Goal: Information Seeking & Learning: Learn about a topic

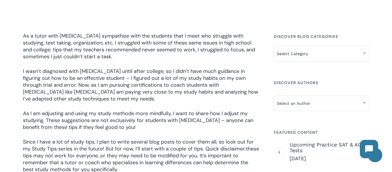
scroll to position [172, 0]
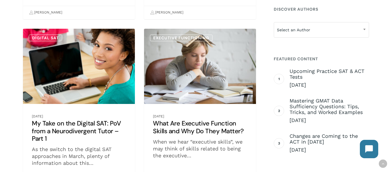
scroll to position [298, 0]
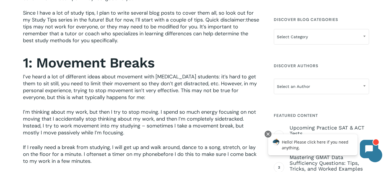
scroll to position [275, 0]
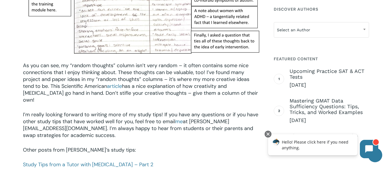
scroll to position [764, 0]
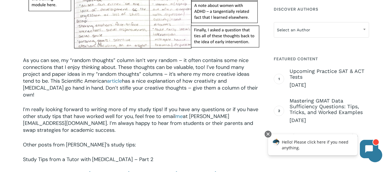
click at [119, 156] on link "Study Tips from a Tutor with [MEDICAL_DATA] – Part 2" at bounding box center [88, 159] width 130 height 7
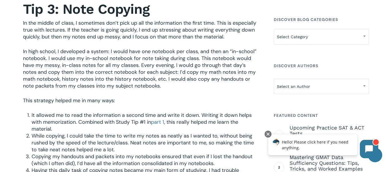
scroll to position [267, 0]
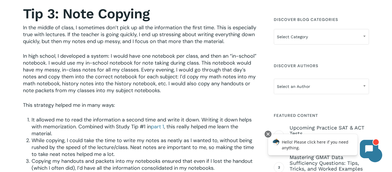
click at [151, 46] on p "In the middle of class, I sometimes don’t pick up all the information the first…" at bounding box center [141, 38] width 237 height 28
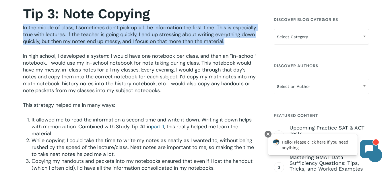
click at [151, 46] on p "In the middle of class, I sometimes don’t pick up all the information the first…" at bounding box center [141, 38] width 237 height 28
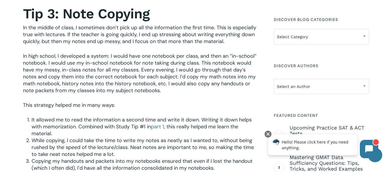
click at [151, 46] on p "In the middle of class, I sometimes don’t pick up all the information the first…" at bounding box center [141, 38] width 237 height 28
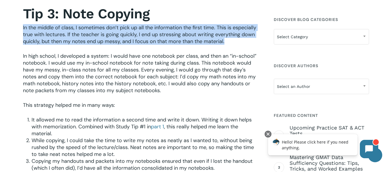
click at [151, 46] on p "In the middle of class, I sometimes don’t pick up all the information the first…" at bounding box center [141, 38] width 237 height 28
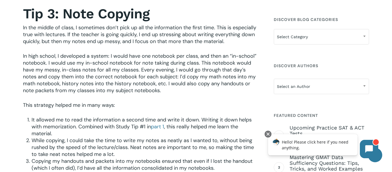
click at [151, 46] on p "In the middle of class, I sometimes don’t pick up all the information the first…" at bounding box center [141, 38] width 237 height 28
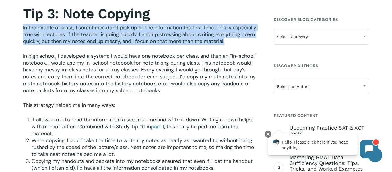
click at [151, 46] on p "In the middle of class, I sometimes don’t pick up all the information the first…" at bounding box center [141, 38] width 237 height 28
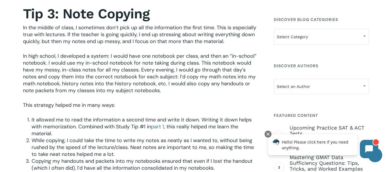
click at [151, 46] on p "In the middle of class, I sometimes don’t pick up all the information the first…" at bounding box center [141, 38] width 237 height 28
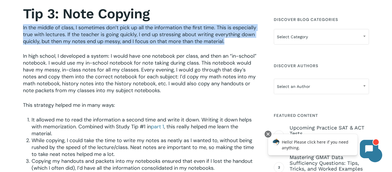
click at [151, 46] on p "In the middle of class, I sometimes don’t pick up all the information the first…" at bounding box center [141, 38] width 237 height 28
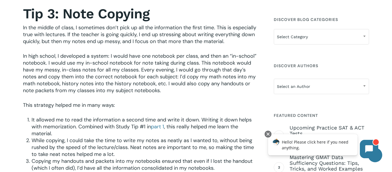
click at [151, 46] on p "In the middle of class, I sometimes don’t pick up all the information the first…" at bounding box center [141, 38] width 237 height 28
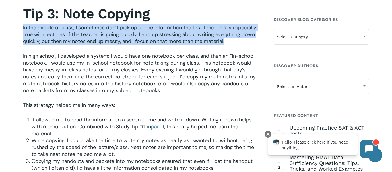
click at [151, 46] on p "In the middle of class, I sometimes don’t pick up all the information the first…" at bounding box center [141, 38] width 237 height 28
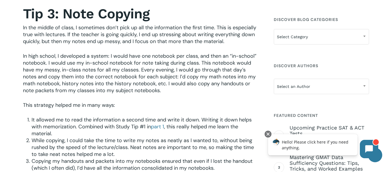
click at [141, 69] on span "In high school, I developed a system: I would have one notebook per class, and …" at bounding box center [139, 72] width 233 height 41
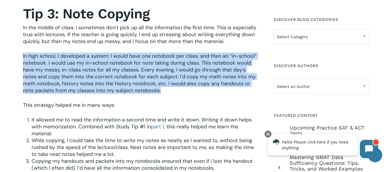
click at [141, 69] on span "In high school, I developed a system: I would have one notebook per class, and …" at bounding box center [139, 72] width 233 height 41
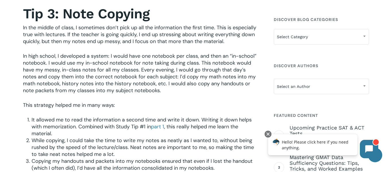
click at [141, 69] on span "In high school, I developed a system: I would have one notebook per class, and …" at bounding box center [139, 72] width 233 height 41
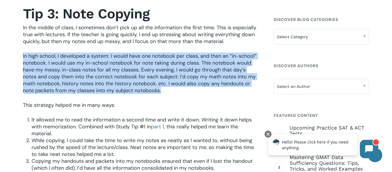
click at [141, 69] on span "In high school, I developed a system: I would have one notebook per class, and …" at bounding box center [139, 72] width 233 height 41
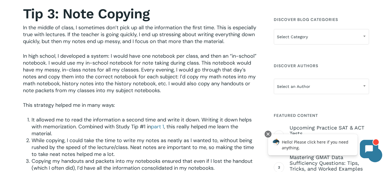
click at [141, 69] on span "In high school, I developed a system: I would have one notebook per class, and …" at bounding box center [139, 72] width 233 height 41
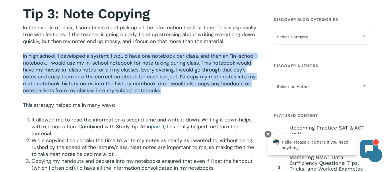
click at [141, 69] on span "In high school, I developed a system: I would have one notebook per class, and …" at bounding box center [139, 72] width 233 height 41
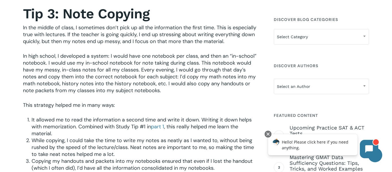
click at [141, 69] on span "In high school, I developed a system: I would have one notebook per class, and …" at bounding box center [139, 72] width 233 height 41
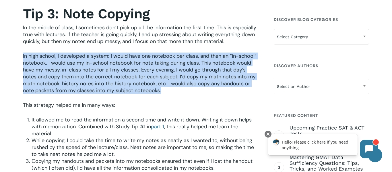
click at [141, 69] on span "In high school, I developed a system: I would have one notebook per class, and …" at bounding box center [139, 72] width 233 height 41
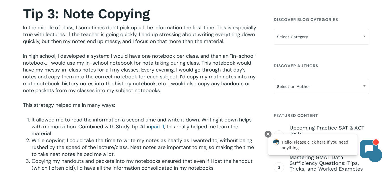
click at [141, 69] on span "In high school, I developed a system: I would have one notebook per class, and …" at bounding box center [139, 72] width 233 height 41
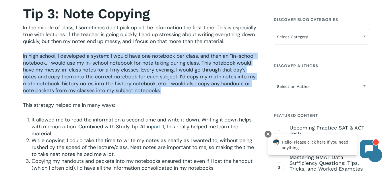
click at [141, 69] on span "In high school, I developed a system: I would have one notebook per class, and …" at bounding box center [139, 72] width 233 height 41
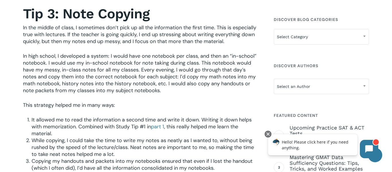
click at [141, 69] on span "In high school, I developed a system: I would have one notebook per class, and …" at bounding box center [139, 72] width 233 height 41
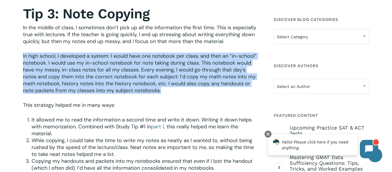
click at [141, 69] on span "In high school, I developed a system: I would have one notebook per class, and …" at bounding box center [139, 72] width 233 height 41
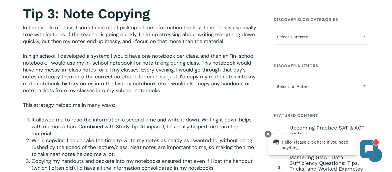
click at [141, 69] on span "In high school, I developed a system: I would have one notebook per class, and …" at bounding box center [139, 72] width 233 height 41
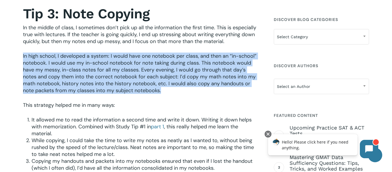
click at [141, 69] on span "In high school, I developed a system: I would have one notebook per class, and …" at bounding box center [139, 72] width 233 height 41
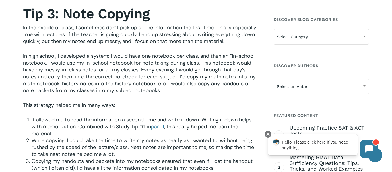
click at [141, 69] on span "In high school, I developed a system: I would have one notebook per class, and …" at bounding box center [139, 72] width 233 height 41
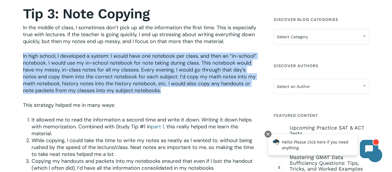
click at [141, 69] on span "In high school, I developed a system: I would have one notebook per class, and …" at bounding box center [139, 72] width 233 height 41
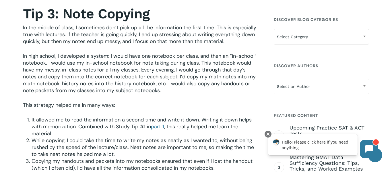
click at [141, 69] on span "In high school, I developed a system: I would have one notebook per class, and …" at bounding box center [139, 72] width 233 height 41
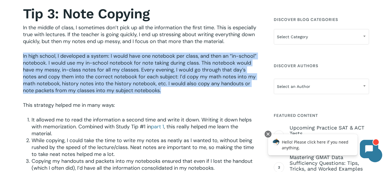
click at [141, 69] on span "In high school, I developed a system: I would have one notebook per class, and …" at bounding box center [139, 72] width 233 height 41
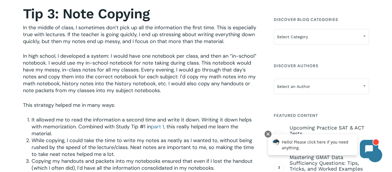
click at [141, 69] on span "In high school, I developed a system: I would have one notebook per class, and …" at bounding box center [139, 72] width 233 height 41
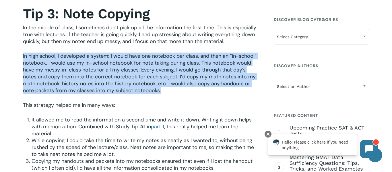
click at [141, 69] on span "In high school, I developed a system: I would have one notebook per class, and …" at bounding box center [139, 72] width 233 height 41
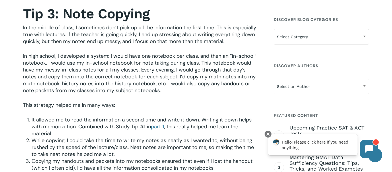
click at [141, 69] on span "In high school, I developed a system: I would have one notebook per class, and …" at bounding box center [139, 72] width 233 height 41
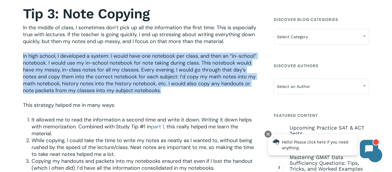
click at [141, 69] on span "In high school, I developed a system: I would have one notebook per class, and …" at bounding box center [139, 72] width 233 height 41
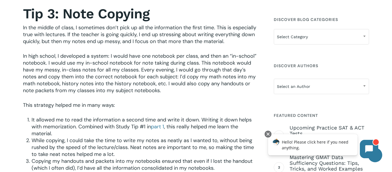
click at [141, 69] on span "In high school, I developed a system: I would have one notebook per class, and …" at bounding box center [139, 72] width 233 height 41
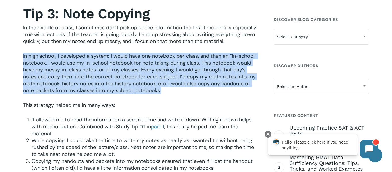
click at [141, 69] on span "In high school, I developed a system: I would have one notebook per class, and …" at bounding box center [139, 72] width 233 height 41
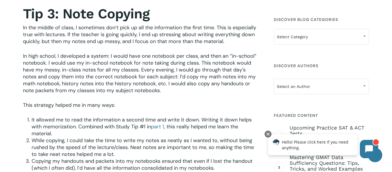
click at [141, 69] on span "In high school, I developed a system: I would have one notebook per class, and …" at bounding box center [139, 72] width 233 height 41
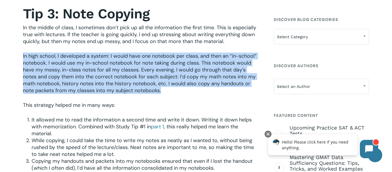
click at [141, 69] on span "In high school, I developed a system: I would have one notebook per class, and …" at bounding box center [139, 72] width 233 height 41
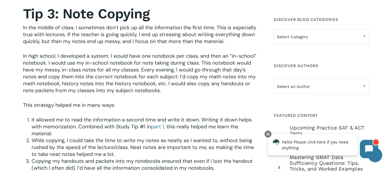
click at [141, 69] on span "In high school, I developed a system: I would have one notebook per class, and …" at bounding box center [139, 72] width 233 height 41
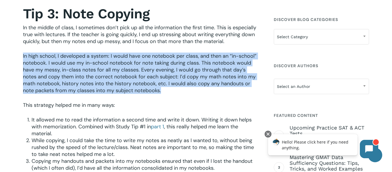
click at [141, 69] on span "In high school, I developed a system: I would have one notebook per class, and …" at bounding box center [139, 72] width 233 height 41
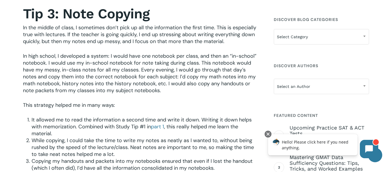
click at [141, 69] on span "In high school, I developed a system: I would have one notebook per class, and …" at bounding box center [139, 72] width 233 height 41
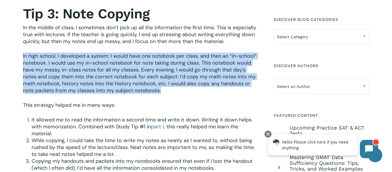
click at [141, 69] on span "In high school, I developed a system: I would have one notebook per class, and …" at bounding box center [139, 72] width 233 height 41
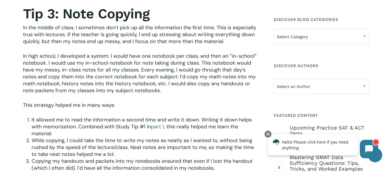
click at [141, 69] on span "In high school, I developed a system: I would have one notebook per class, and …" at bounding box center [139, 72] width 233 height 41
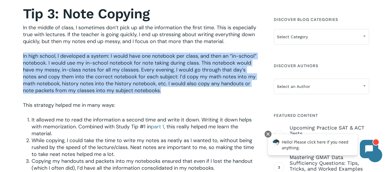
click at [141, 69] on span "In high school, I developed a system: I would have one notebook per class, and …" at bounding box center [139, 72] width 233 height 41
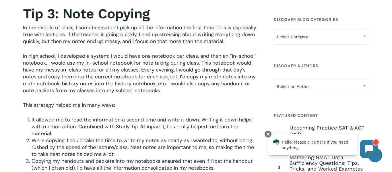
click at [141, 69] on span "In high school, I developed a system: I would have one notebook per class, and …" at bounding box center [139, 72] width 233 height 41
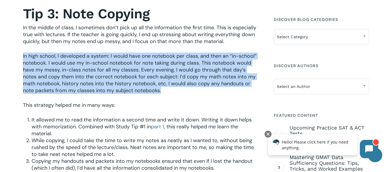
click at [141, 69] on span "In high school, I developed a system: I would have one notebook per class, and …" at bounding box center [139, 72] width 233 height 41
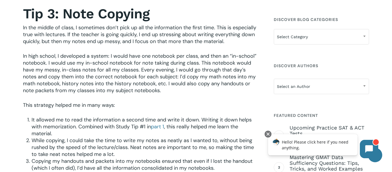
click at [141, 69] on span "In high school, I developed a system: I would have one notebook per class, and …" at bounding box center [139, 72] width 233 height 41
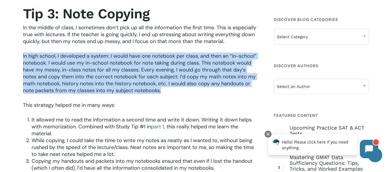
click at [141, 69] on span "In high school, I developed a system: I would have one notebook per class, and …" at bounding box center [139, 72] width 233 height 41
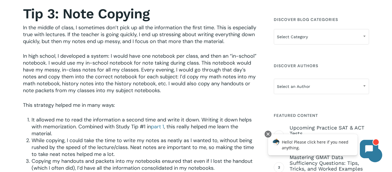
click at [141, 69] on span "In high school, I developed a system: I would have one notebook per class, and …" at bounding box center [139, 72] width 233 height 41
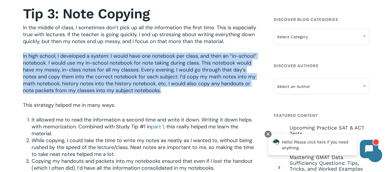
click at [141, 69] on span "In high school, I developed a system: I would have one notebook per class, and …" at bounding box center [139, 72] width 233 height 41
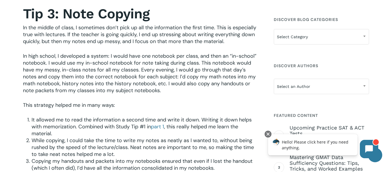
click at [141, 69] on span "In high school, I developed a system: I would have one notebook per class, and …" at bounding box center [139, 72] width 233 height 41
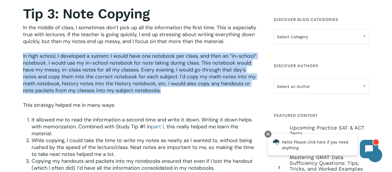
click at [141, 69] on span "In high school, I developed a system: I would have one notebook per class, and …" at bounding box center [139, 72] width 233 height 41
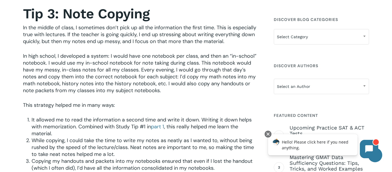
click at [141, 69] on span "In high school, I developed a system: I would have one notebook per class, and …" at bounding box center [139, 72] width 233 height 41
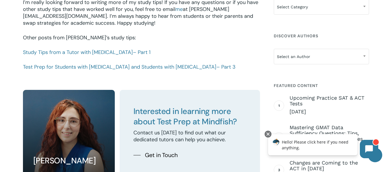
scroll to position [678, 0]
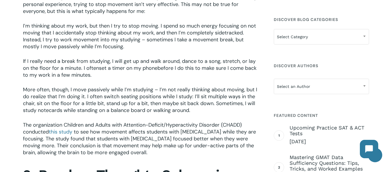
scroll to position [377, 0]
